Goal: Find specific page/section: Find specific page/section

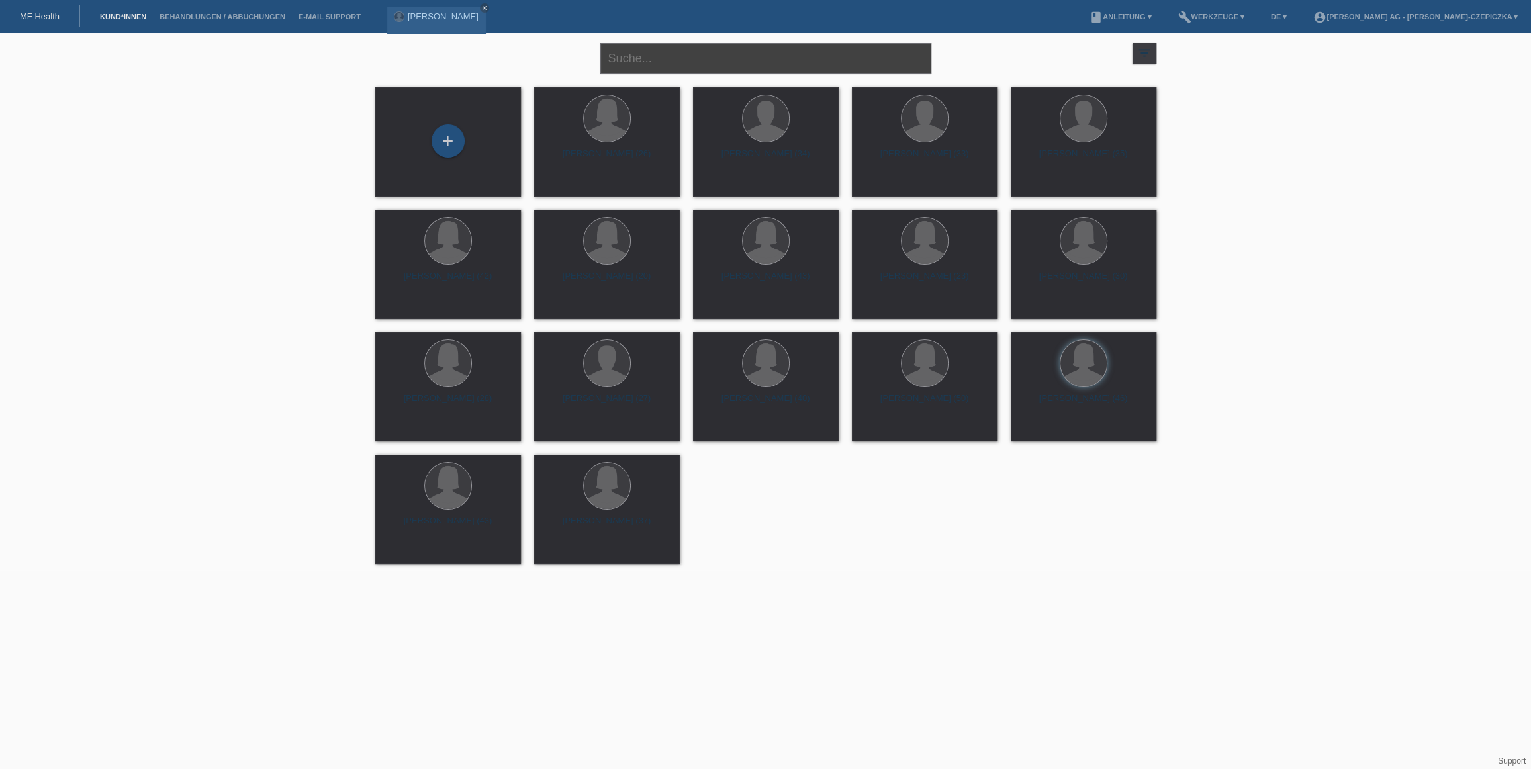
click at [709, 58] on input "text" at bounding box center [765, 58] width 331 height 31
type input "mela"
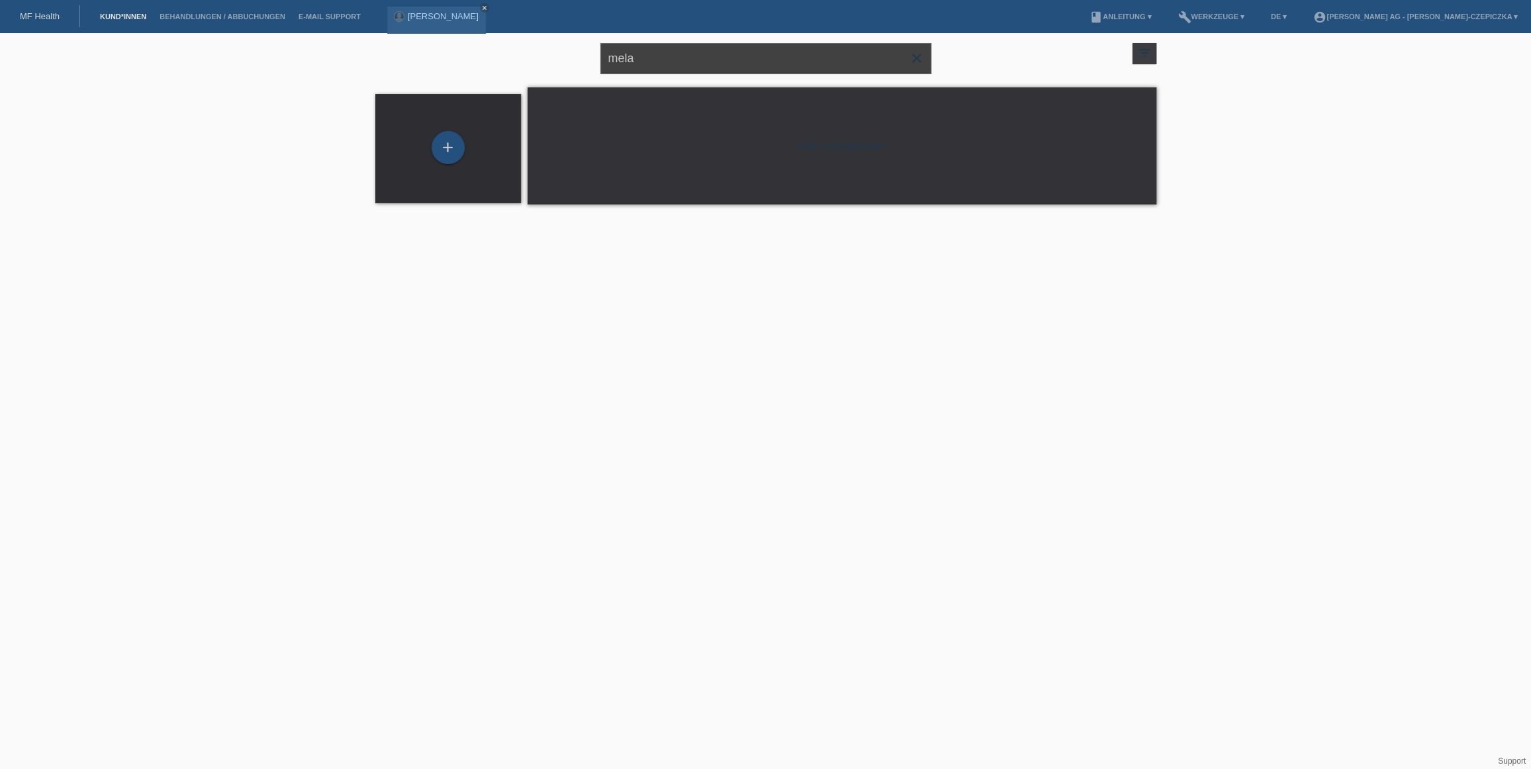
click at [861, 56] on input "mela" at bounding box center [765, 58] width 331 height 31
type input "jakob"
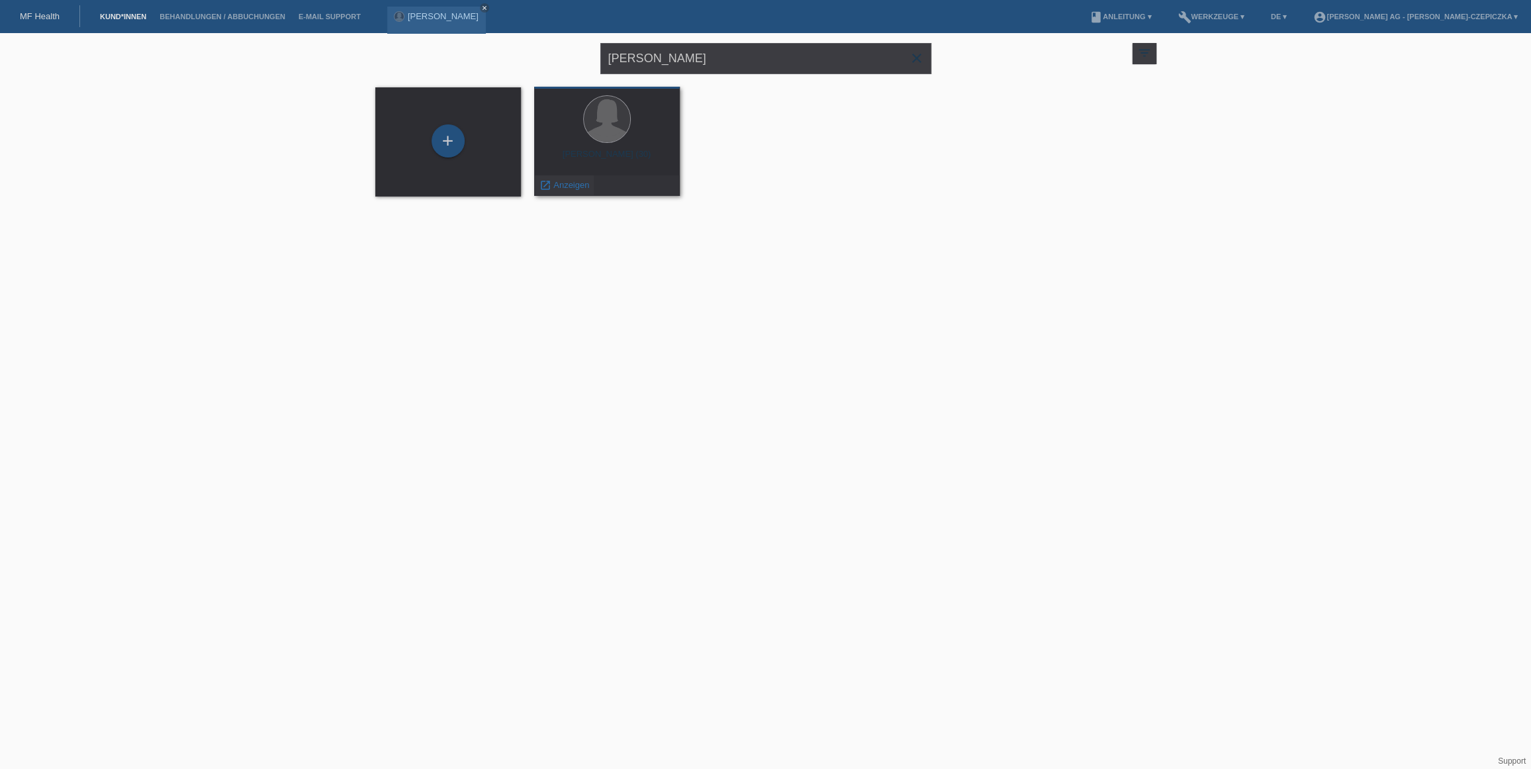
click at [575, 180] on span "Anzeigen" at bounding box center [571, 185] width 36 height 10
